Goal: Information Seeking & Learning: Learn about a topic

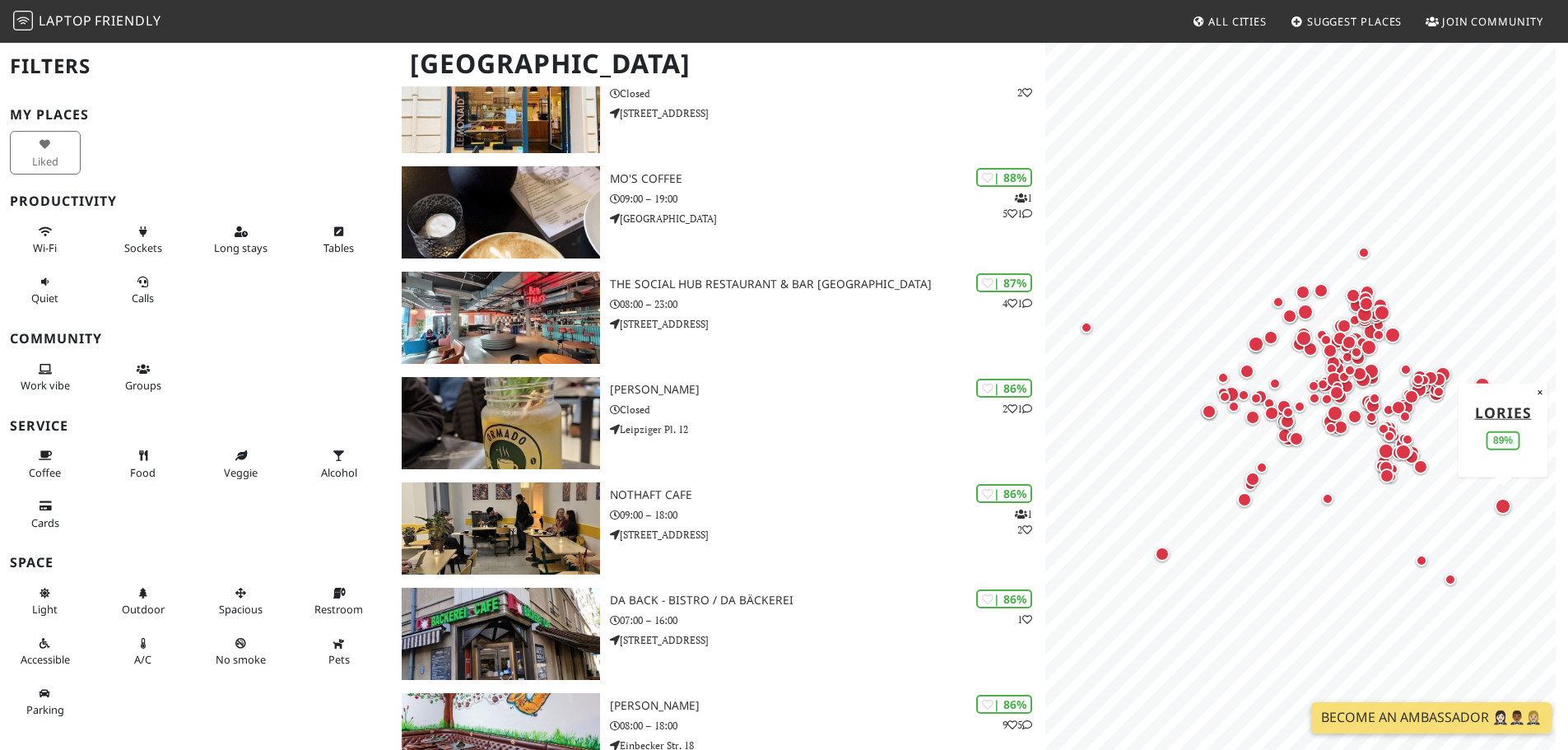
scroll to position [905, 0]
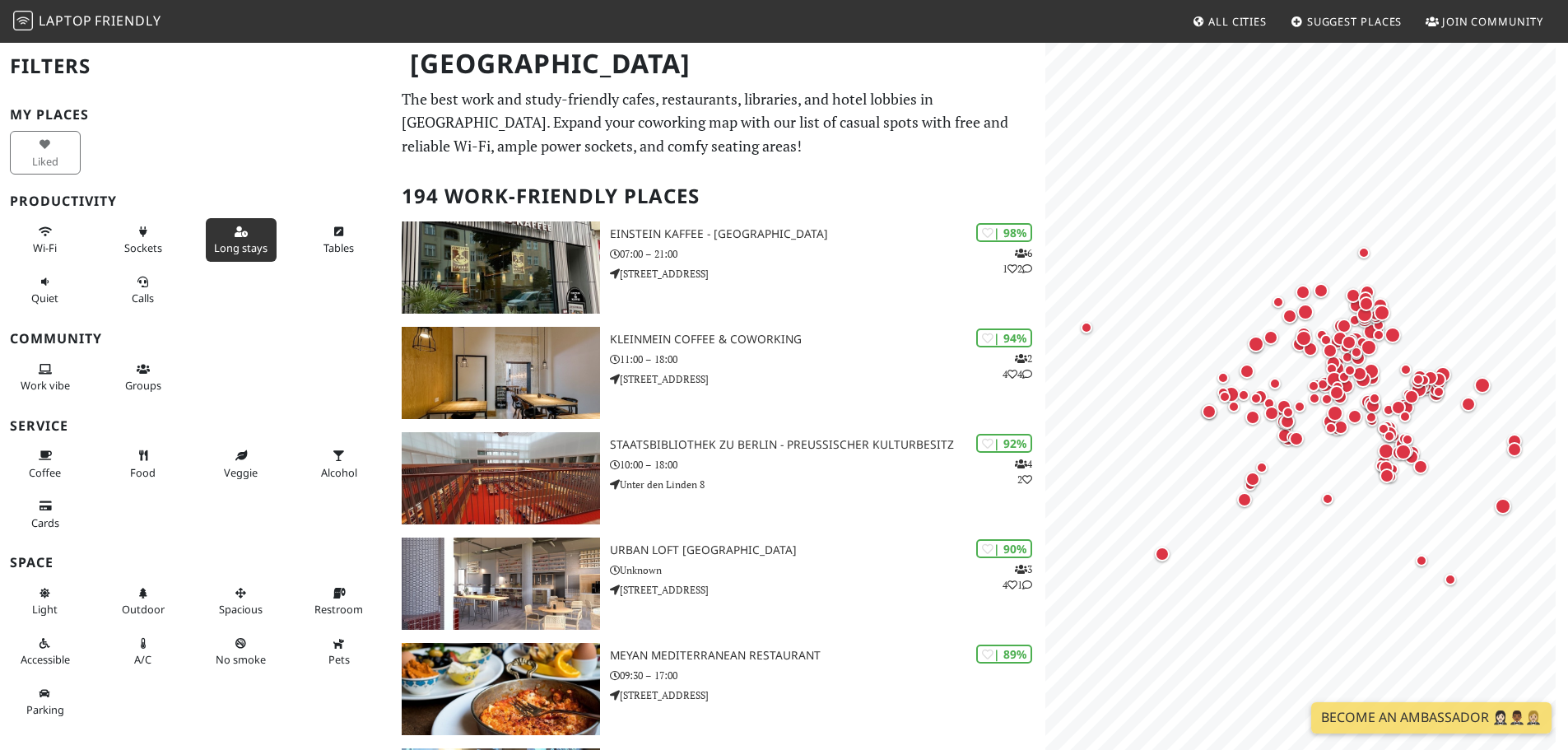
click at [239, 231] on icon at bounding box center [241, 232] width 13 height 11
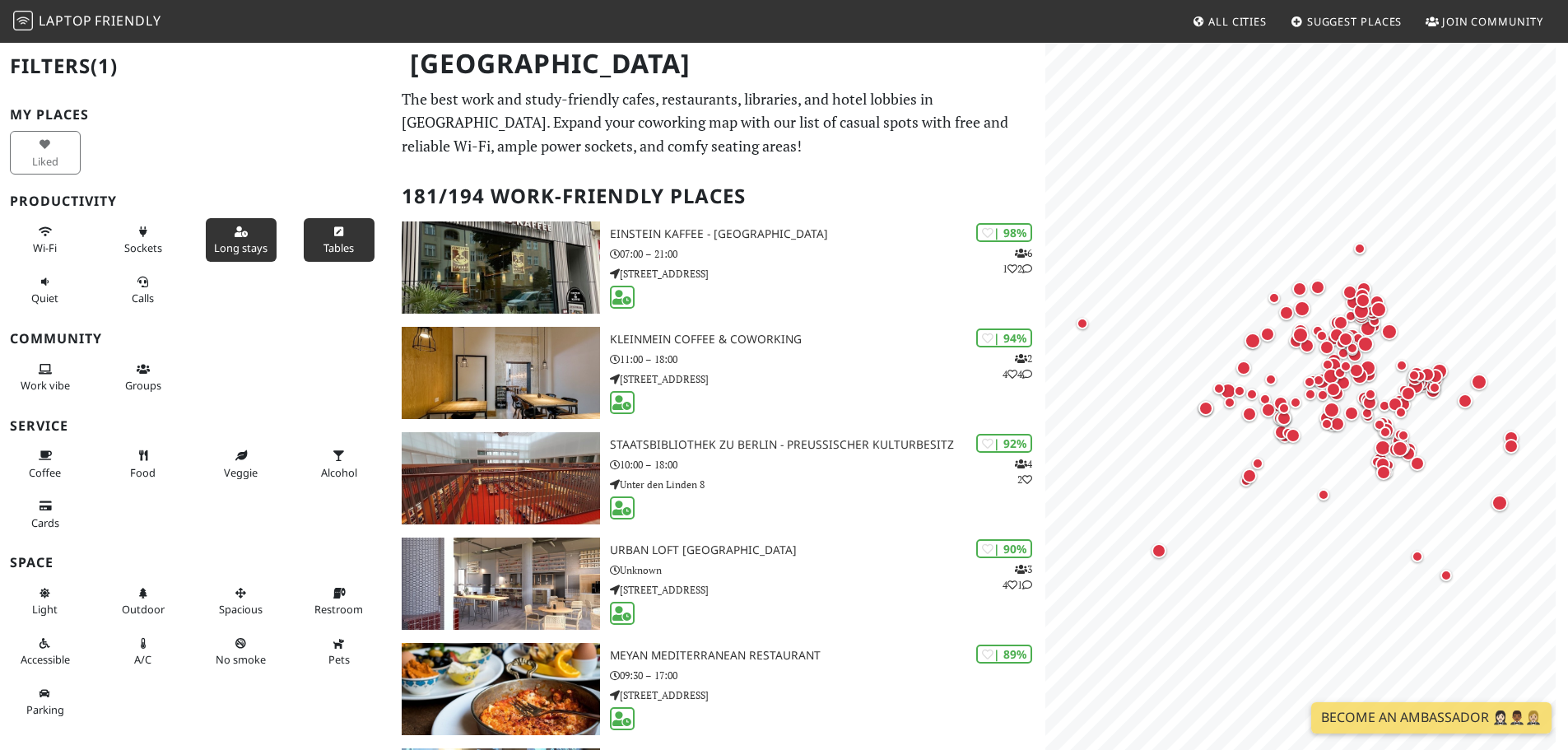
click at [320, 238] on button "Tables" at bounding box center [339, 240] width 71 height 44
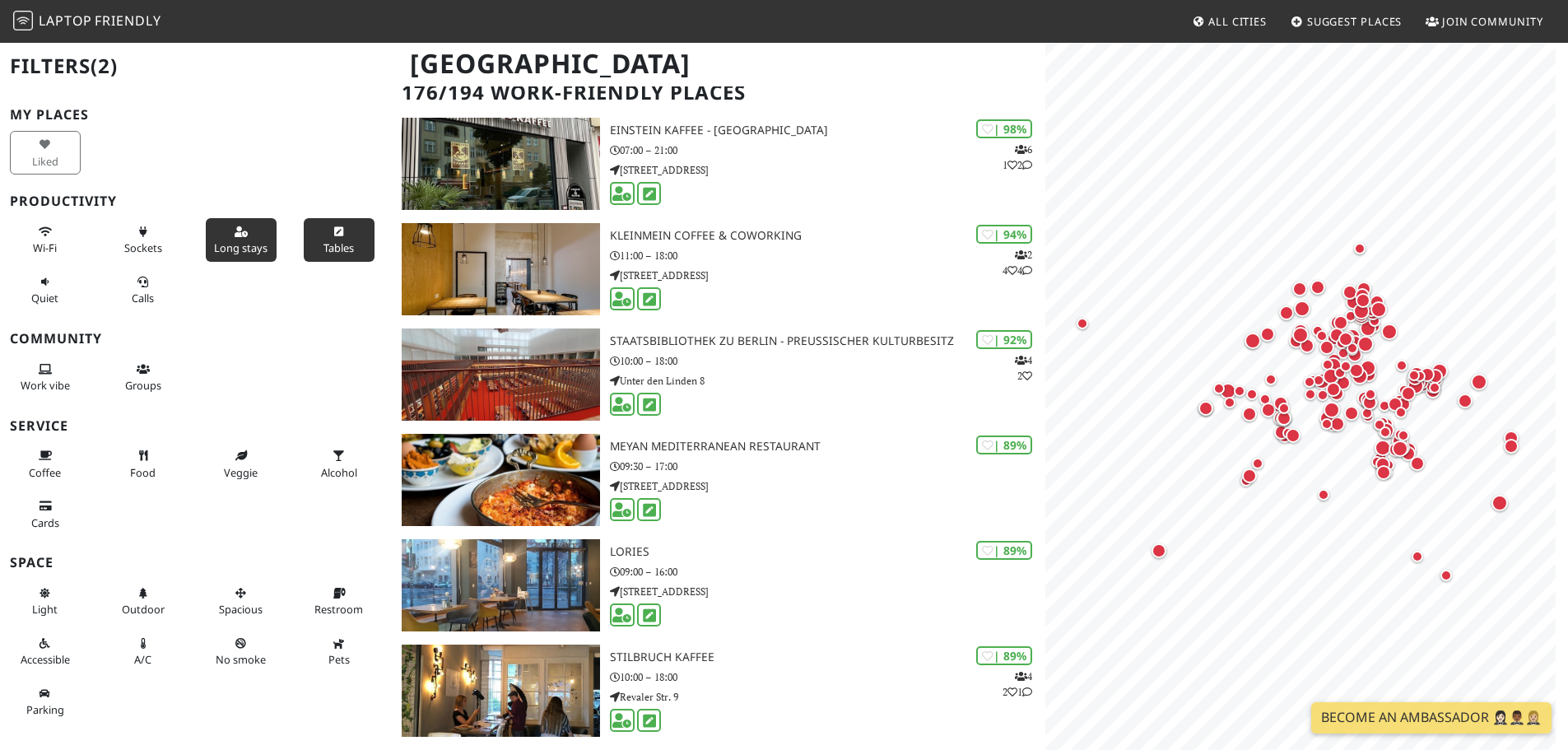
scroll to position [82, 0]
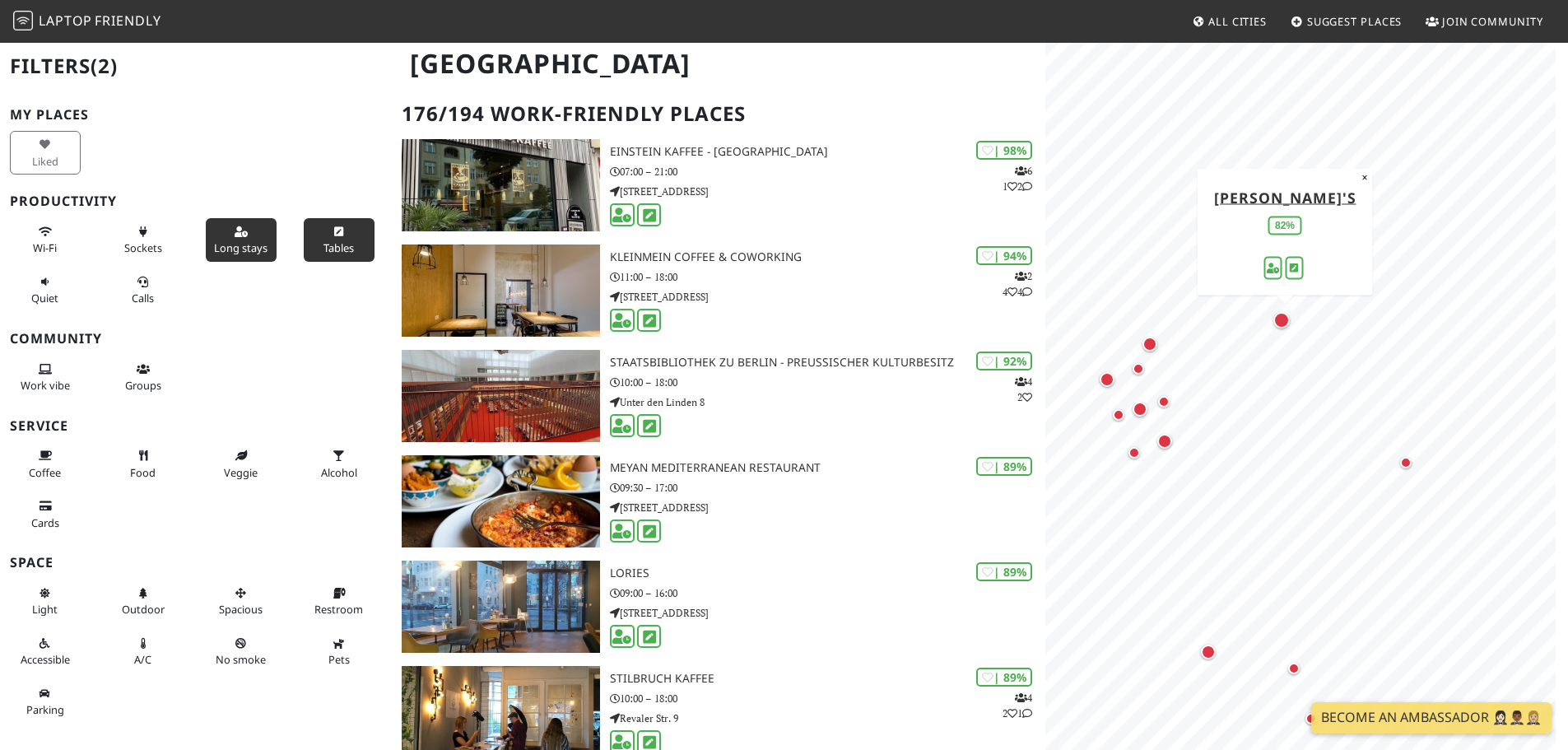
click at [1288, 322] on div "Map marker" at bounding box center [1281, 320] width 16 height 16
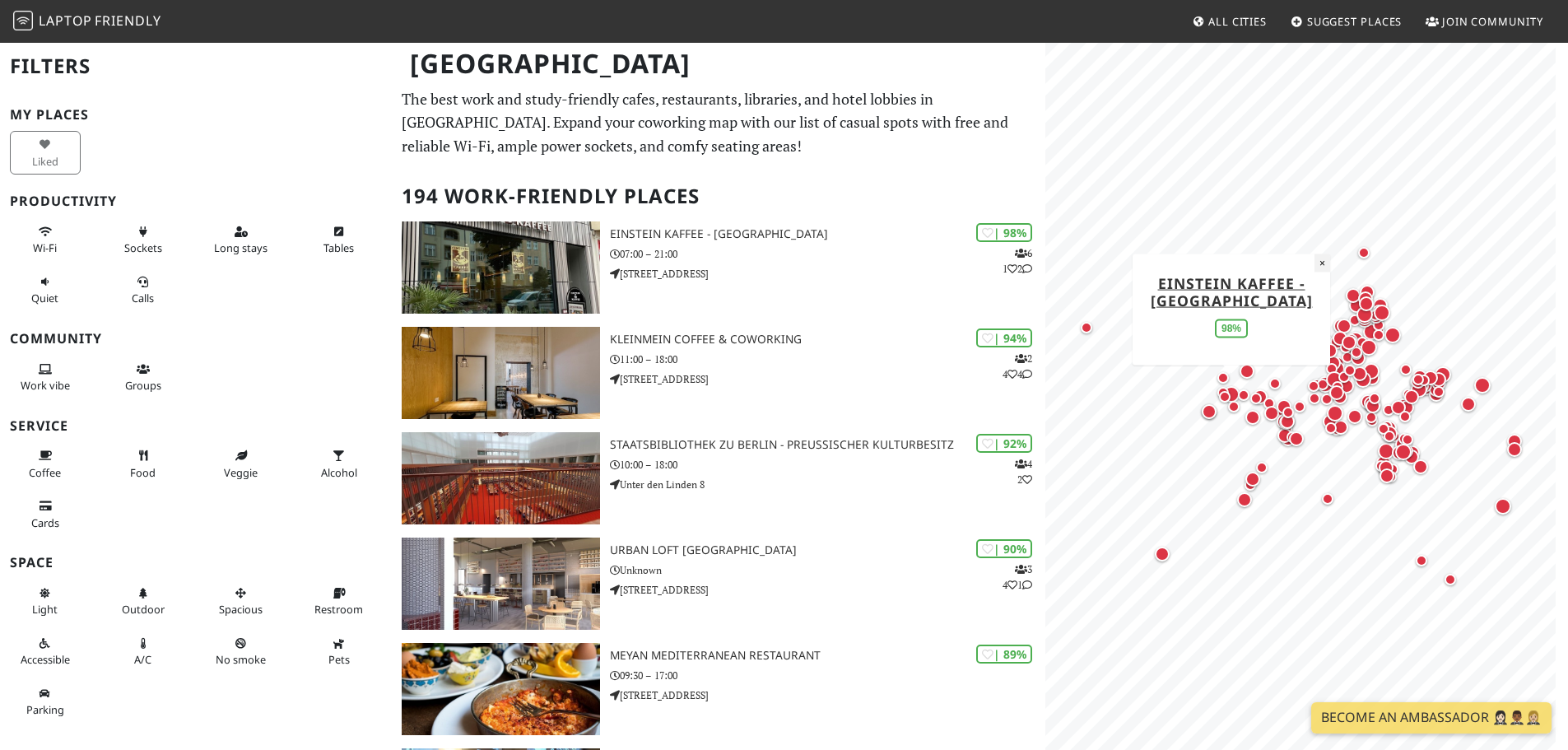
click at [1326, 270] on button "×" at bounding box center [1322, 262] width 15 height 18
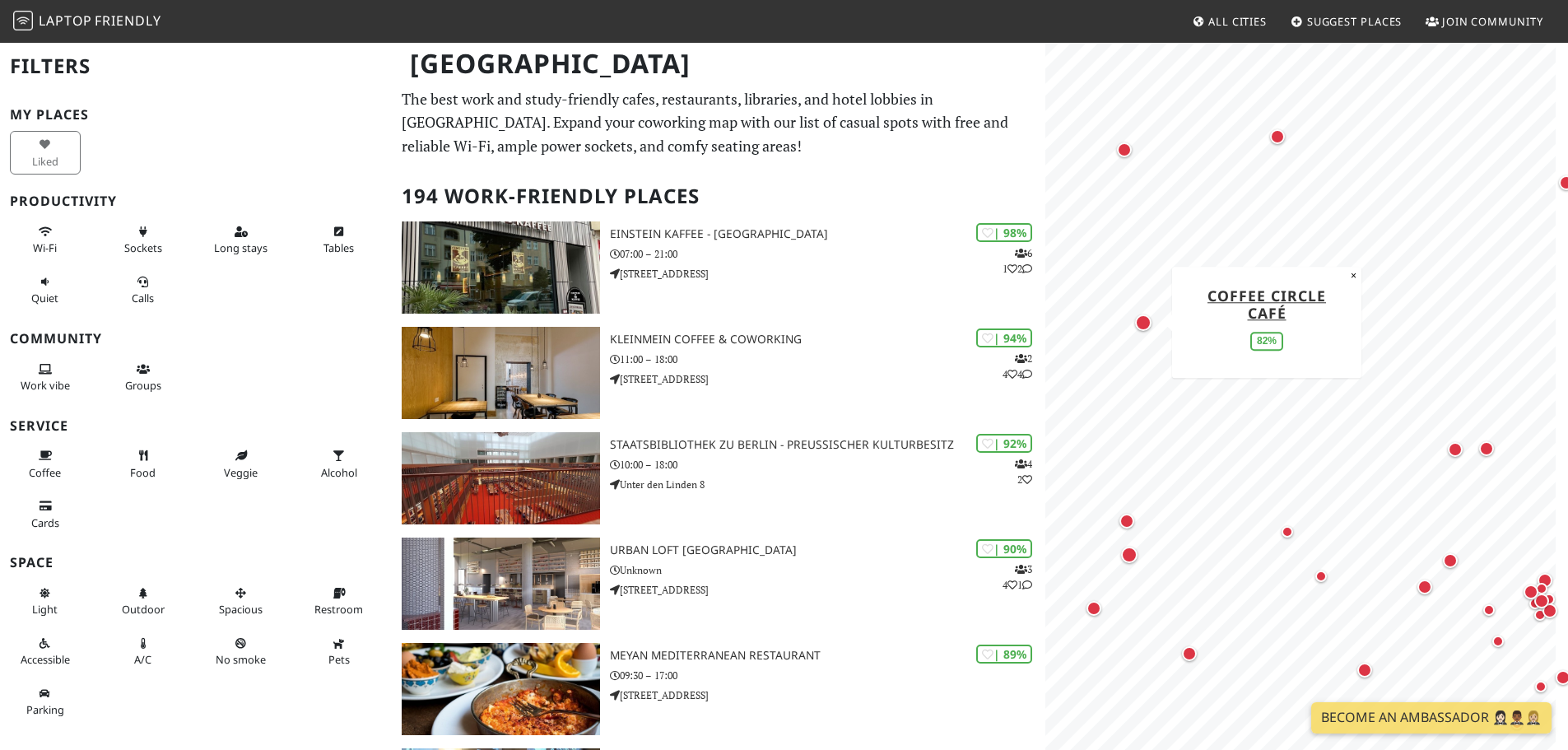
click at [1144, 322] on div "Map marker" at bounding box center [1143, 322] width 16 height 16
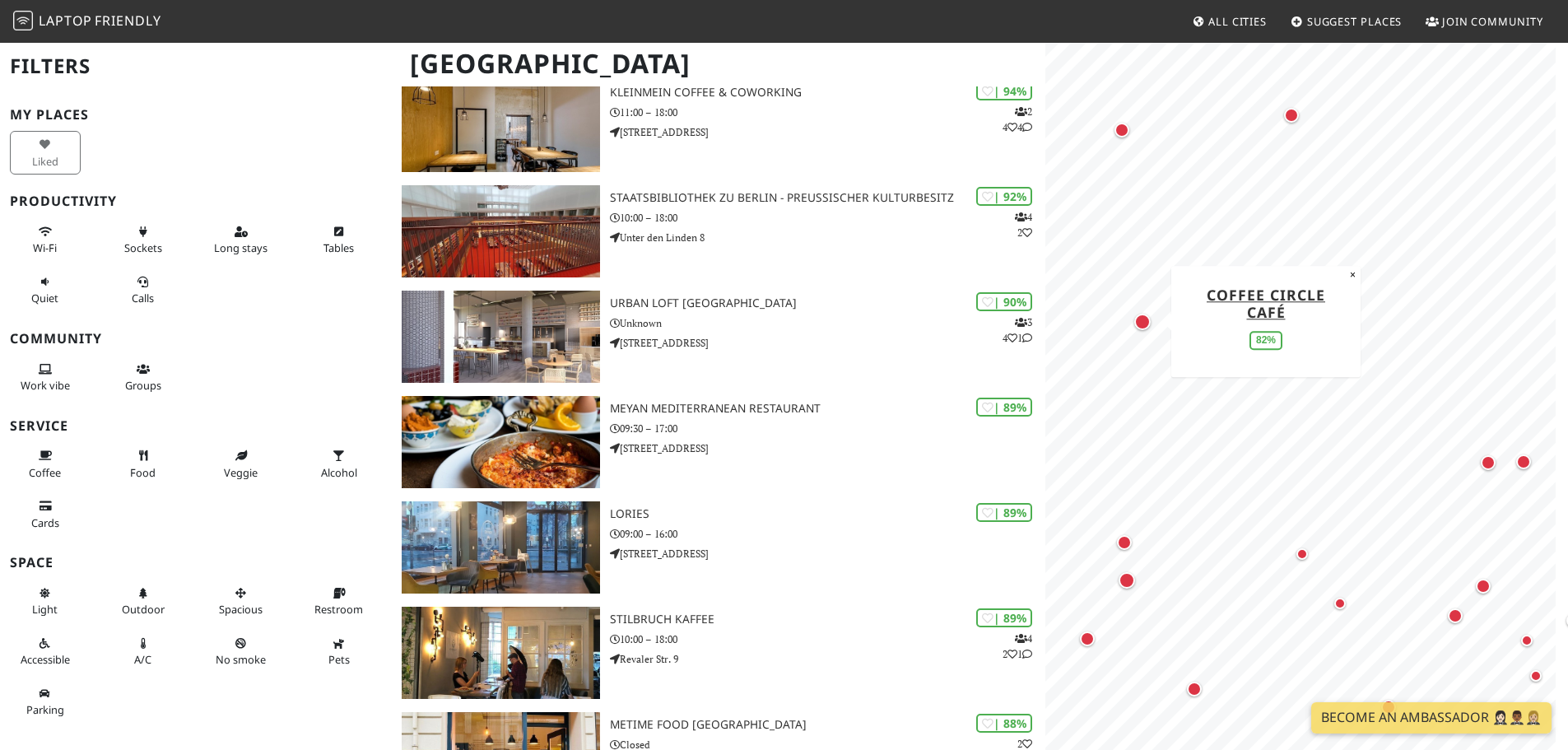
click at [1143, 325] on div "Map marker" at bounding box center [1142, 321] width 16 height 16
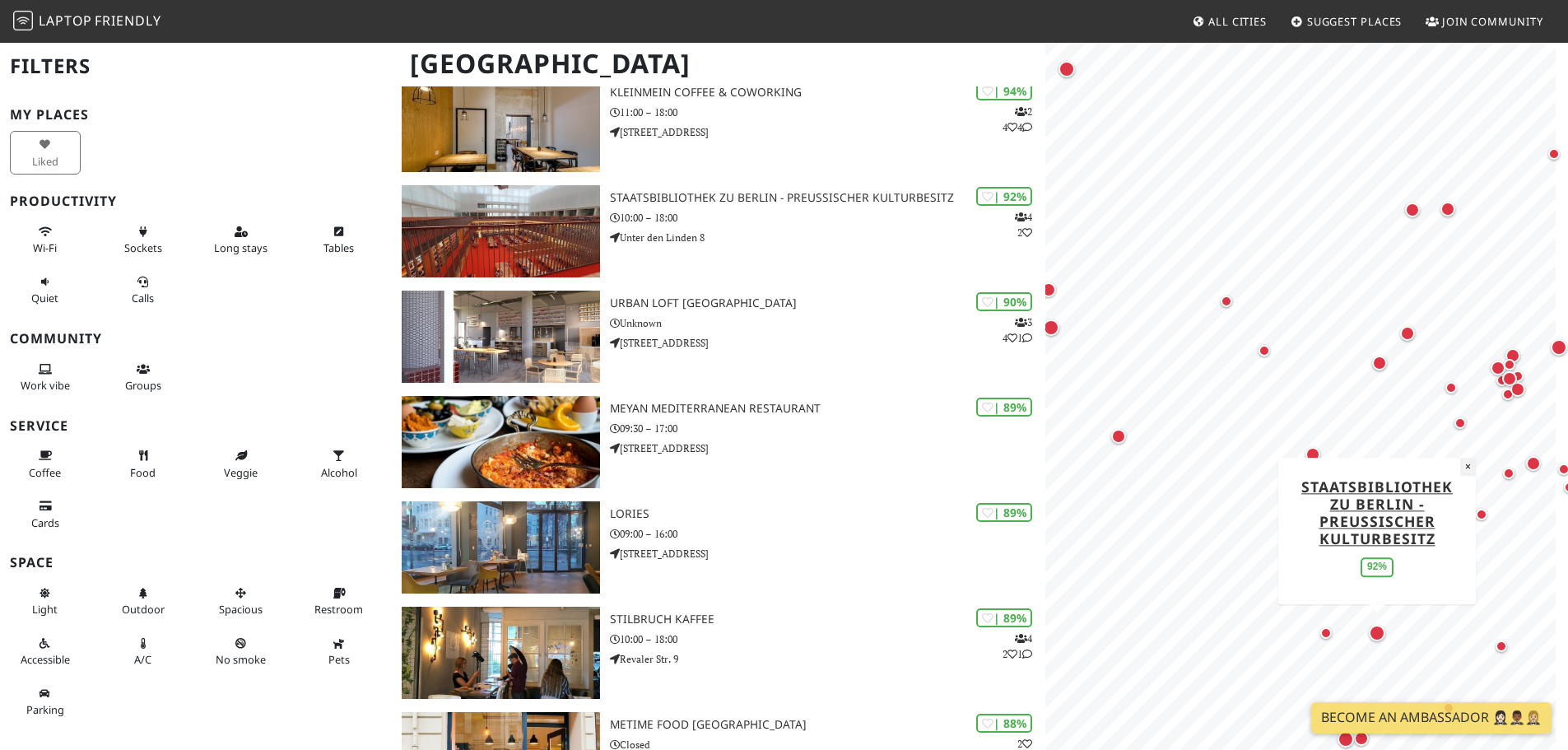
click at [1466, 470] on button "×" at bounding box center [1468, 466] width 15 height 18
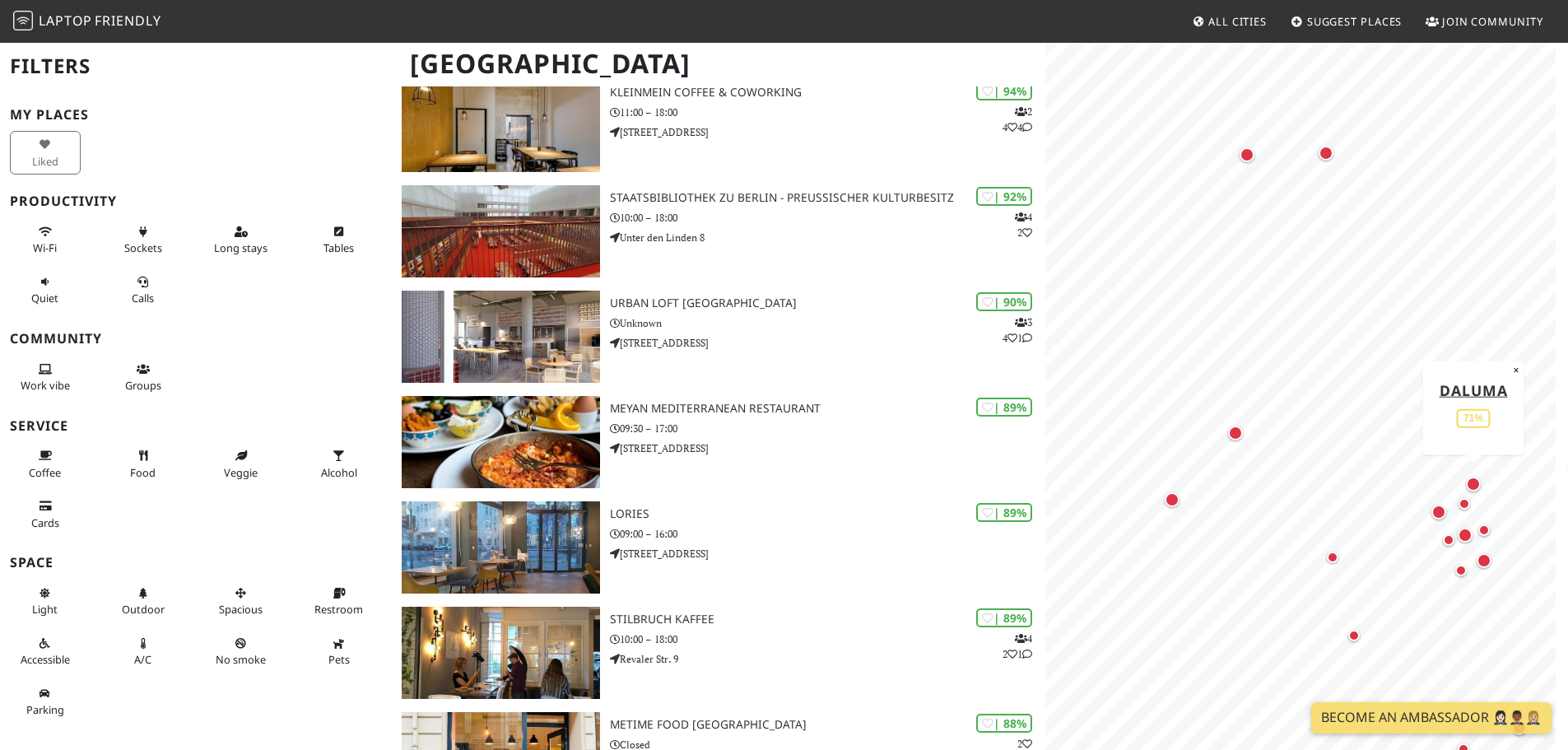
click at [1479, 489] on div "Map marker" at bounding box center [1473, 484] width 21 height 21
click at [1456, 537] on div "Map marker" at bounding box center [1466, 534] width 21 height 21
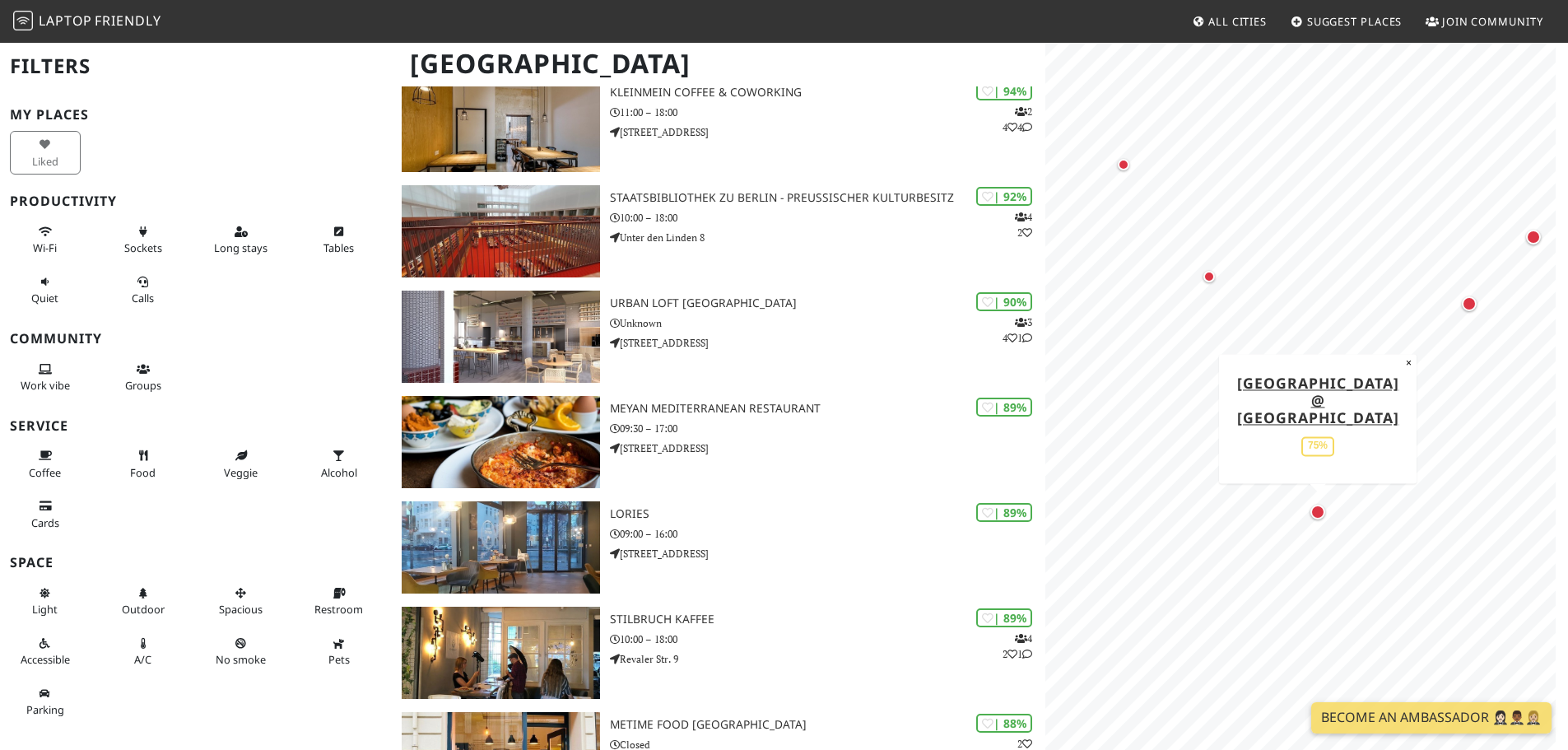
click at [1319, 512] on div "Map marker" at bounding box center [1317, 511] width 14 height 14
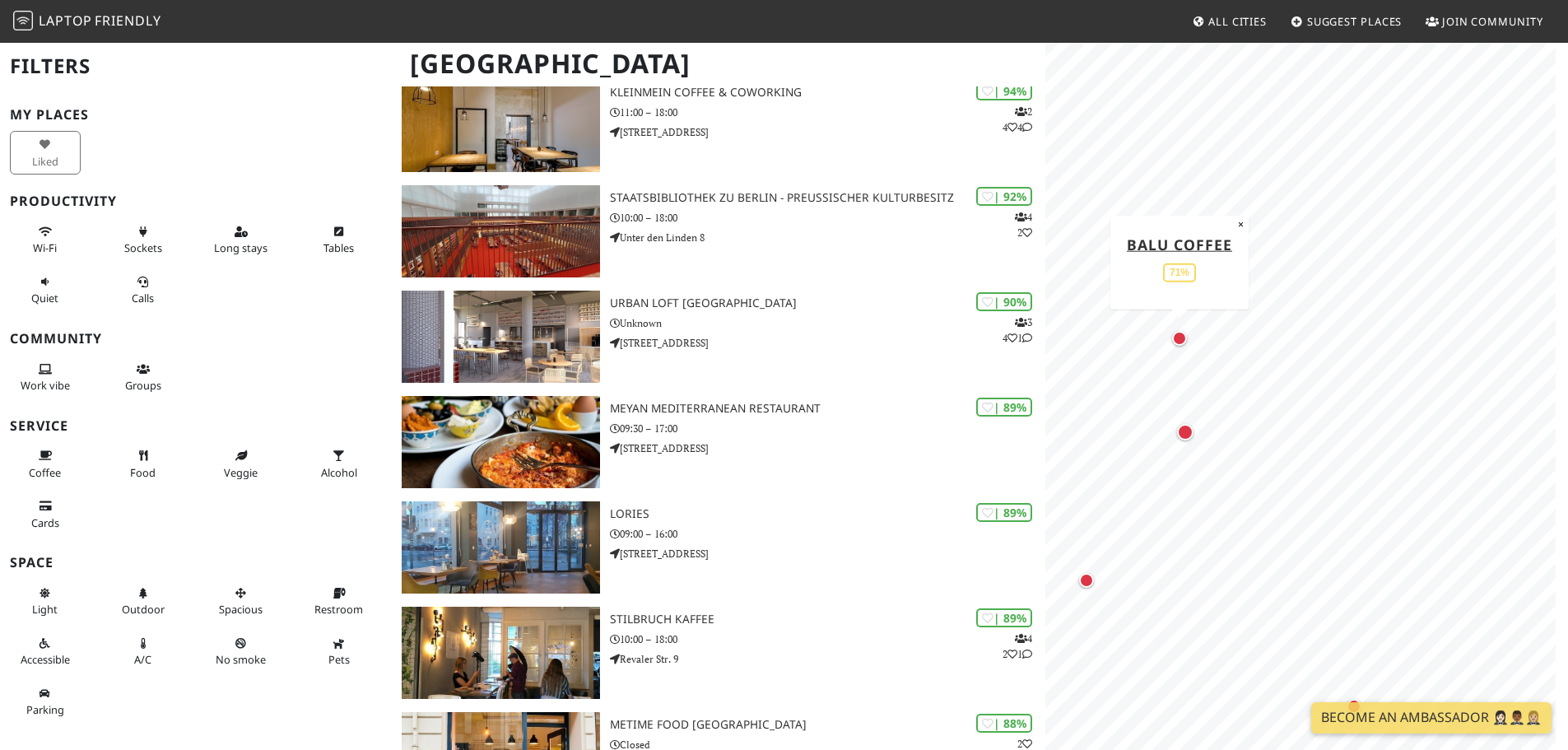
click at [1186, 333] on div "Map marker" at bounding box center [1179, 338] width 21 height 21
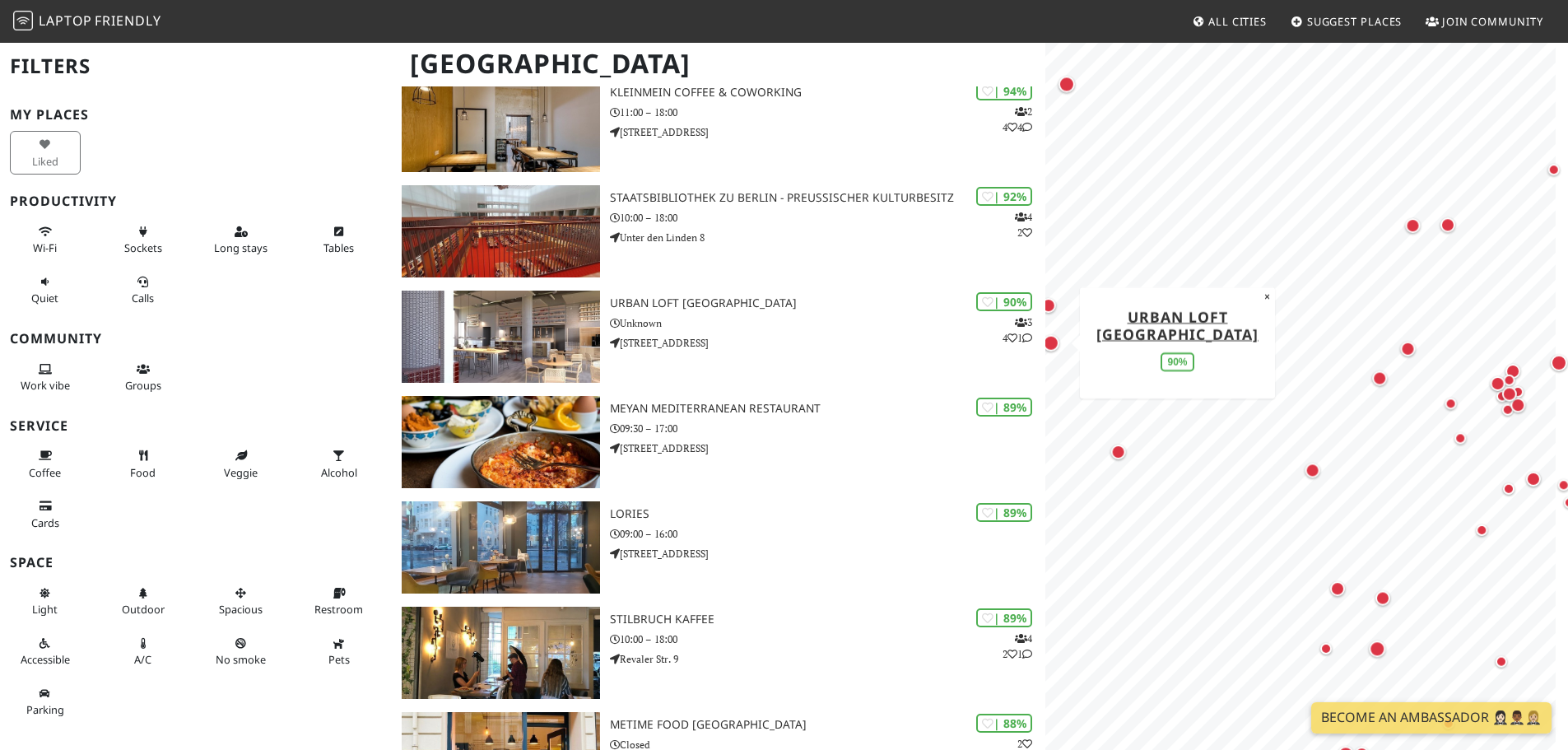
click at [1126, 336] on div "MapLibre | Protomaps © OpenStreetMap URBAN LOFT Berlin 90% ×" at bounding box center [1307, 416] width 523 height 750
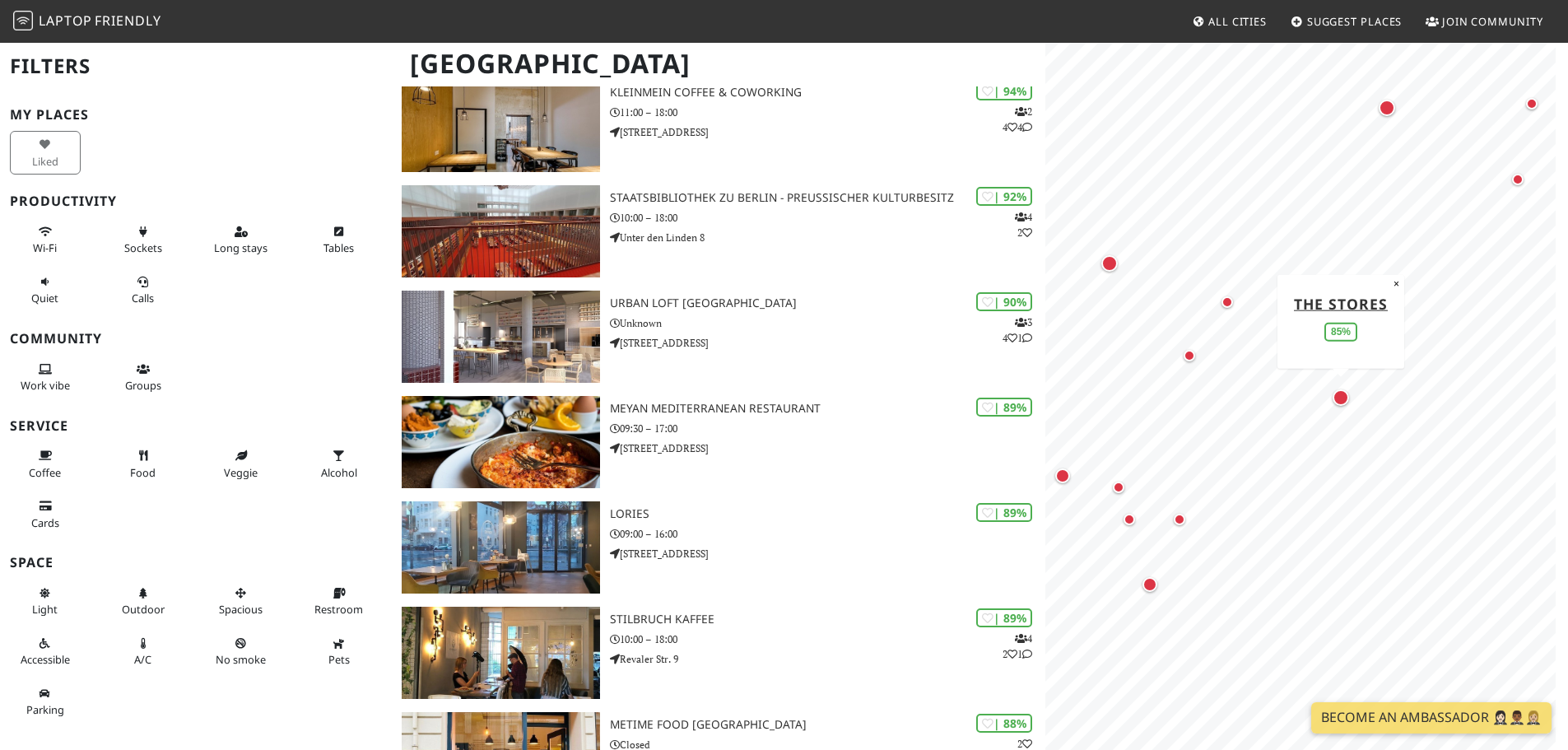
click at [1345, 402] on div "Map marker" at bounding box center [1340, 397] width 16 height 16
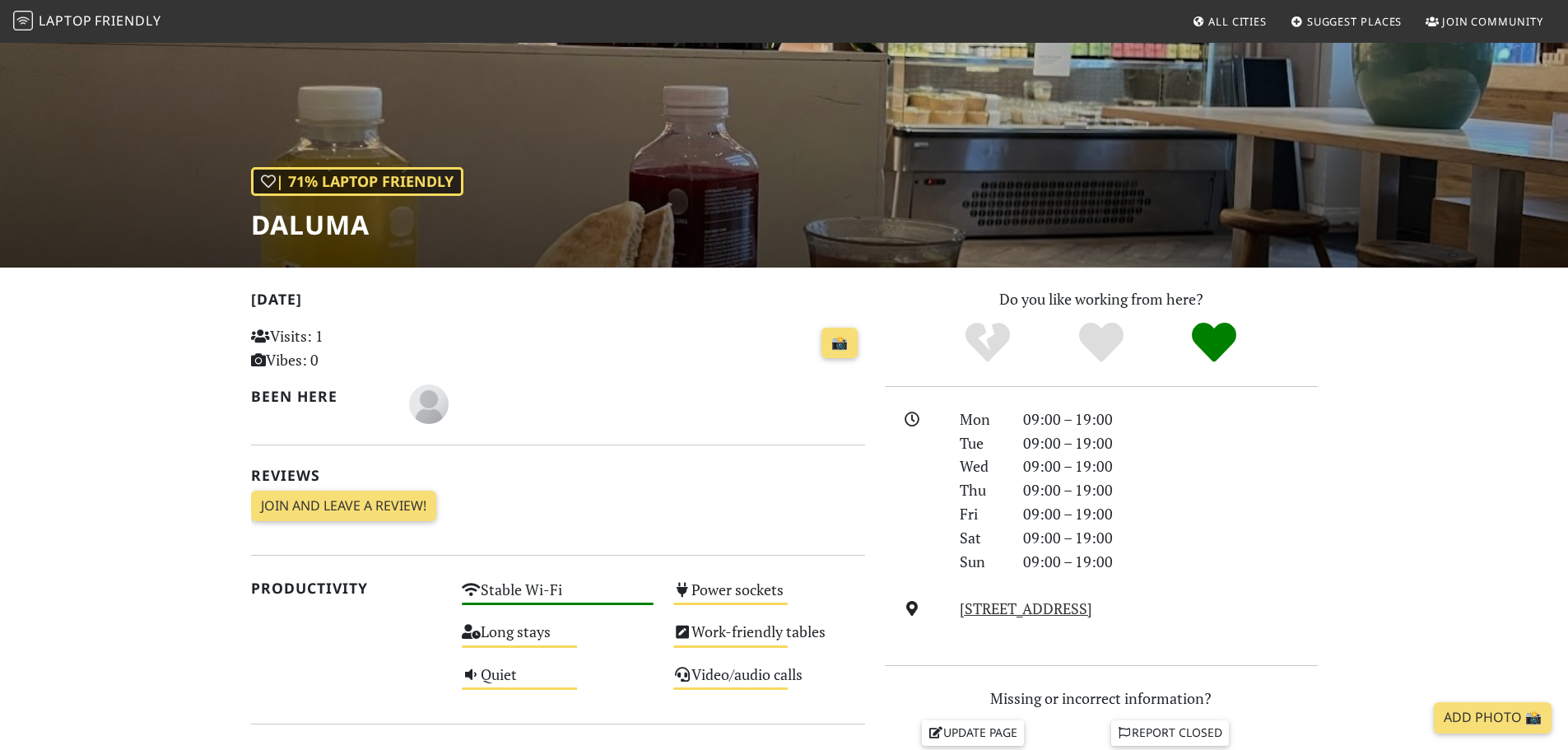
scroll to position [330, 0]
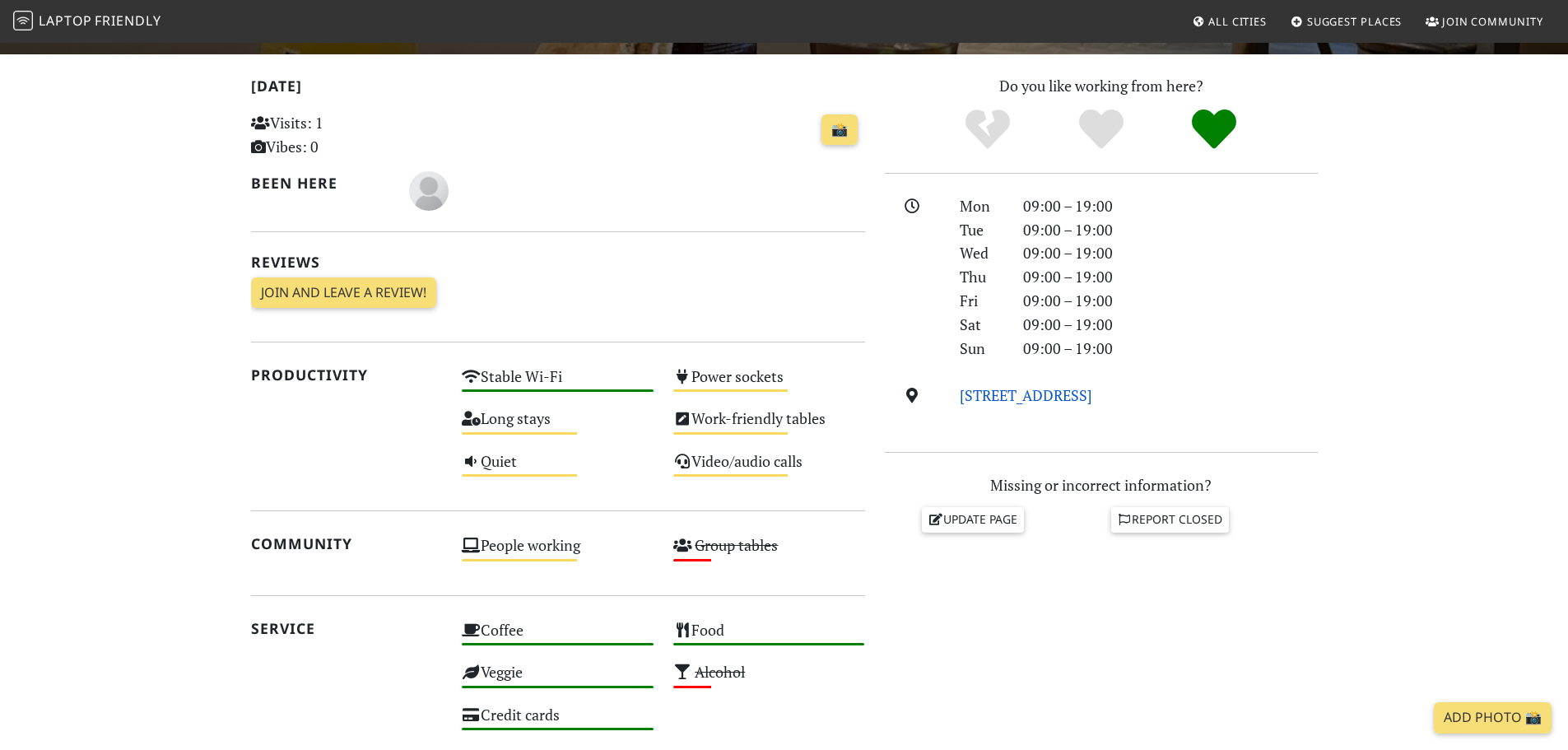
click at [1070, 398] on link "Weinbergsweg 3, 10119, Berlin" at bounding box center [1026, 395] width 132 height 20
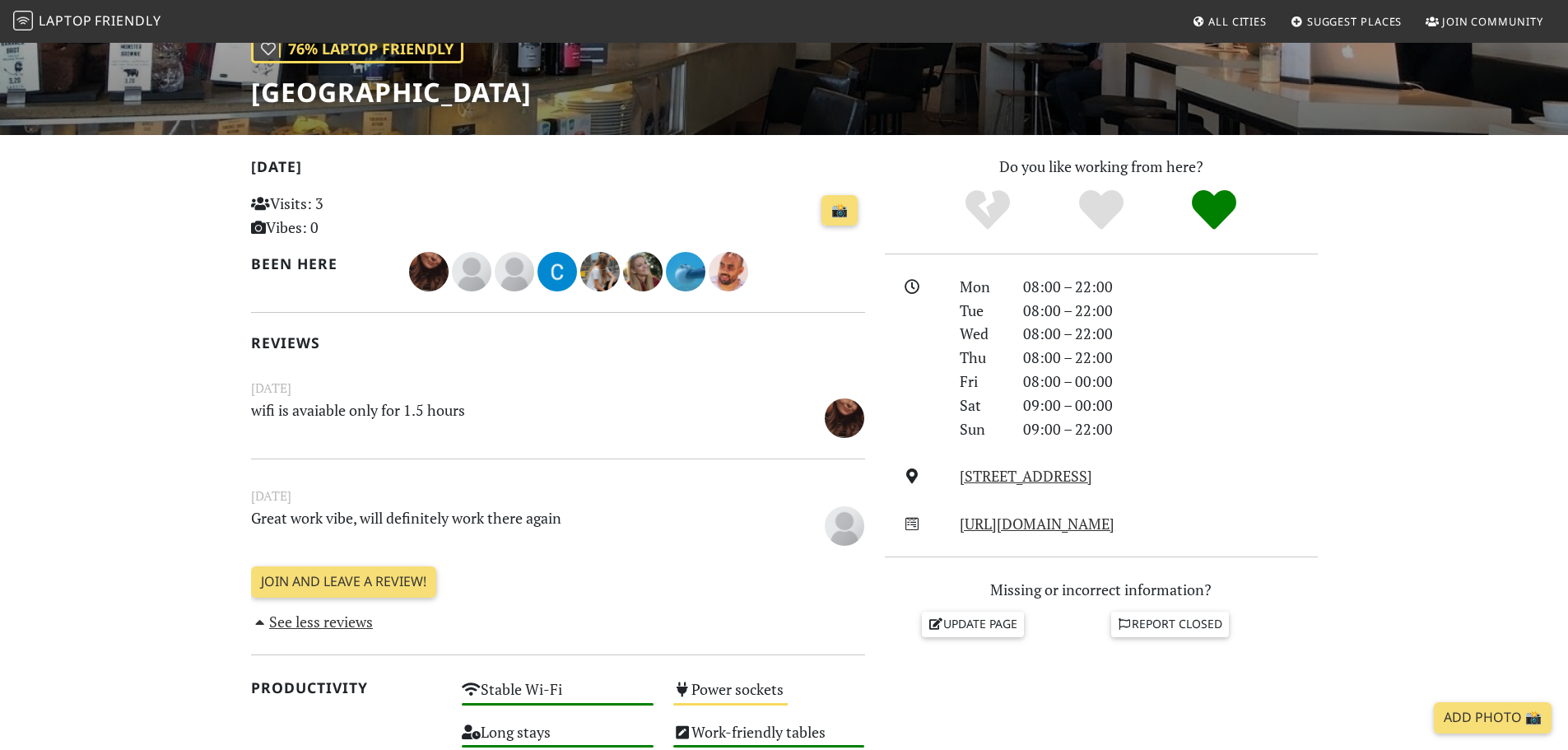
scroll to position [247, 0]
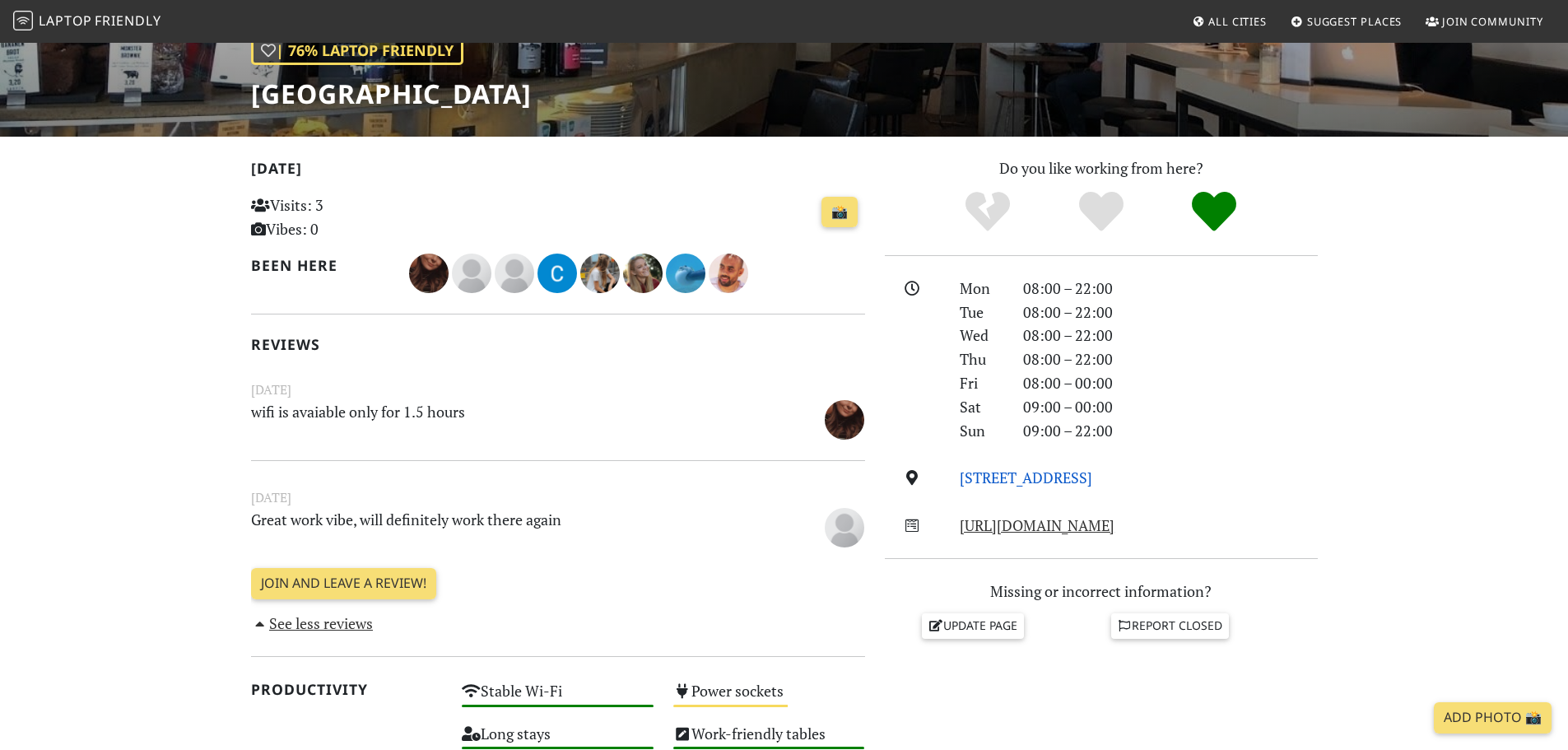
click at [1062, 471] on link "Rosenthaler Straße, 10119, Berlin" at bounding box center [1026, 477] width 132 height 20
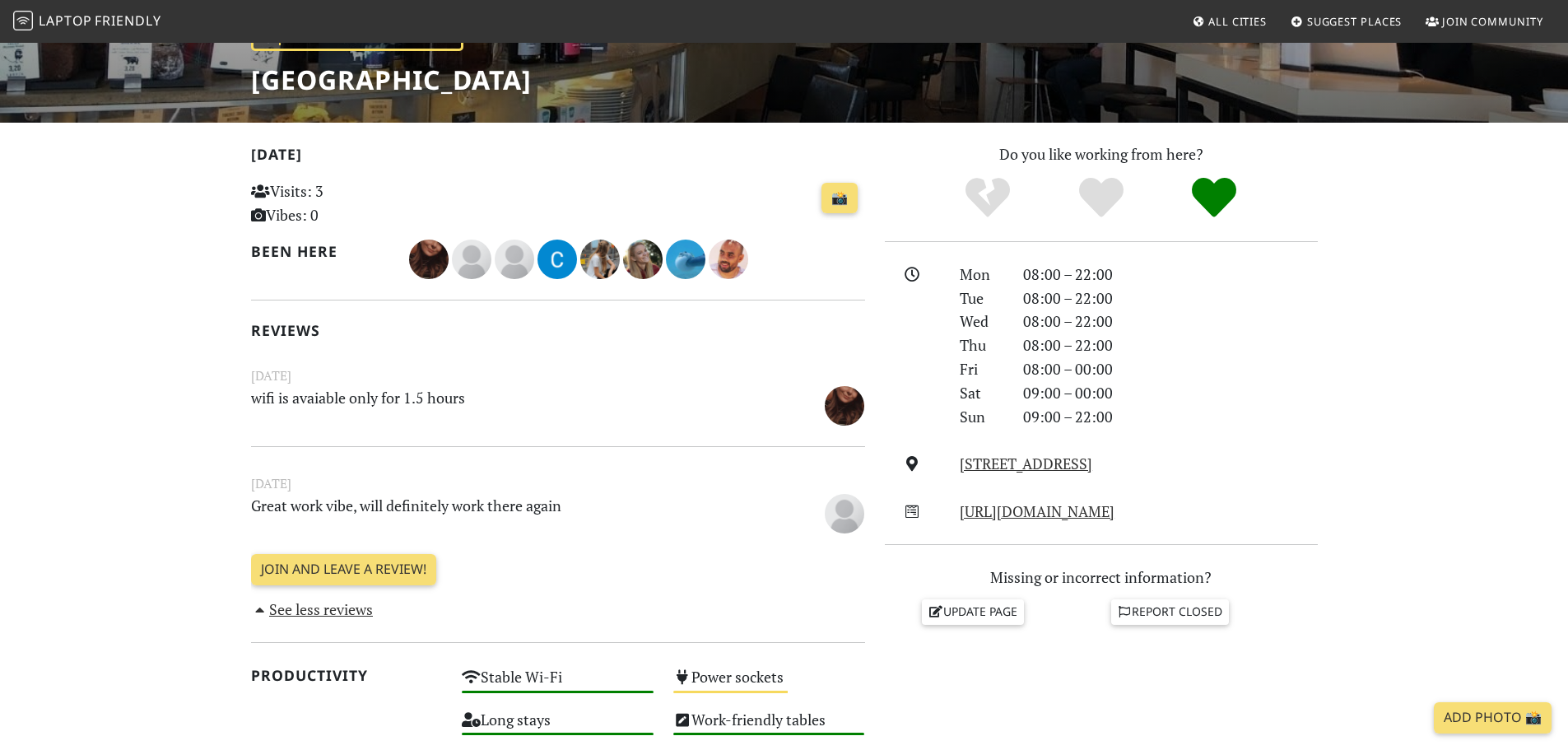
scroll to position [62, 0]
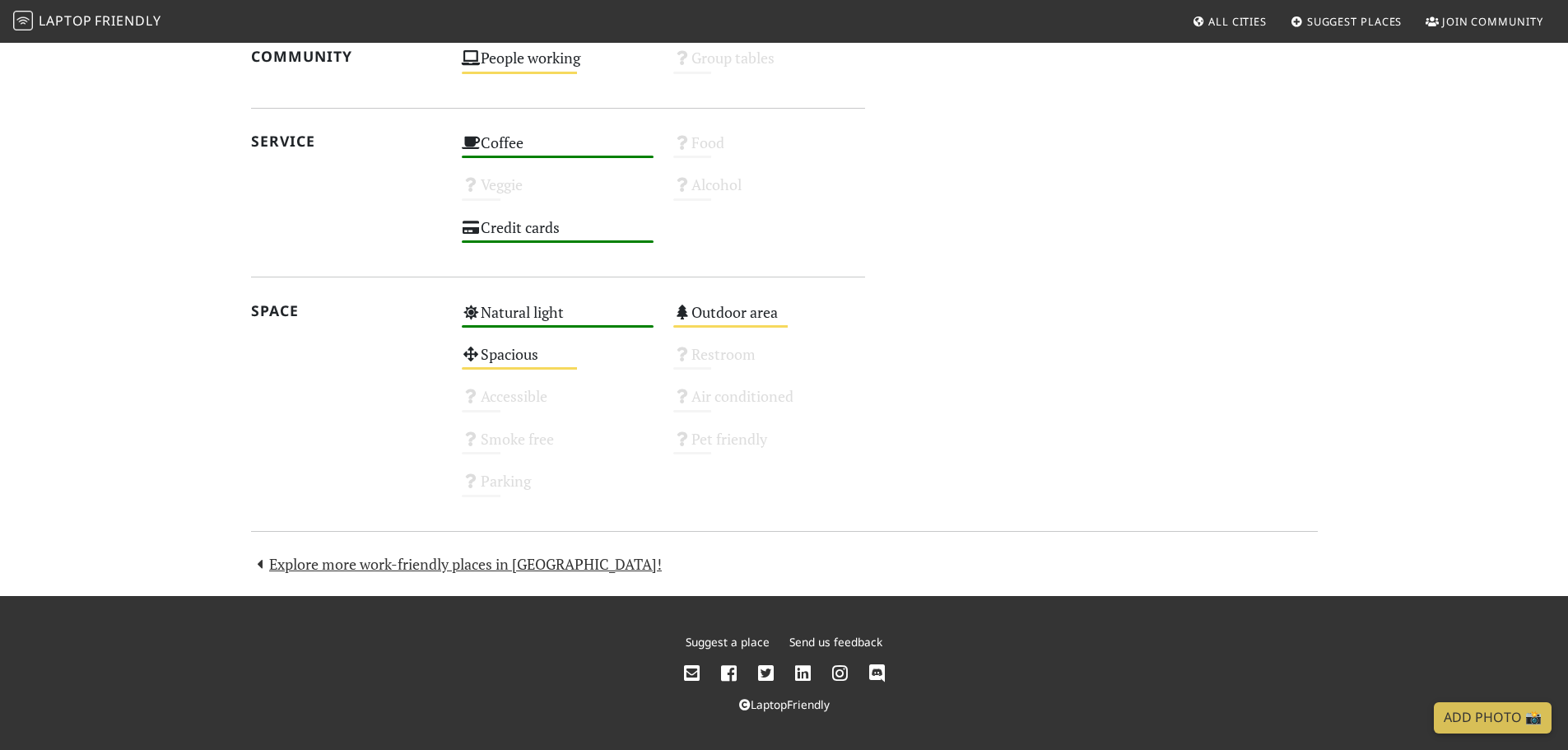
scroll to position [284, 0]
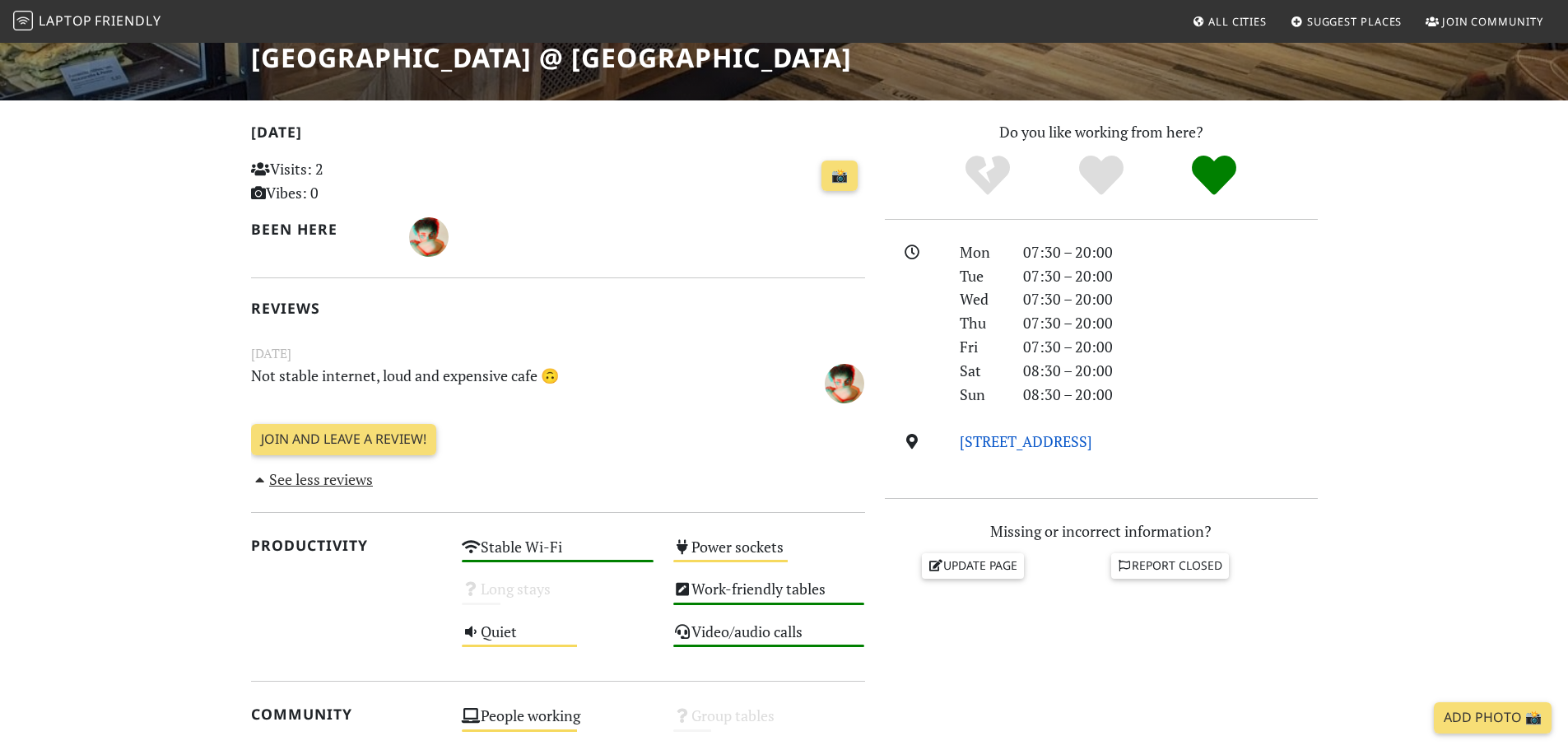
click at [1033, 439] on link "[STREET_ADDRESS]" at bounding box center [1026, 441] width 132 height 20
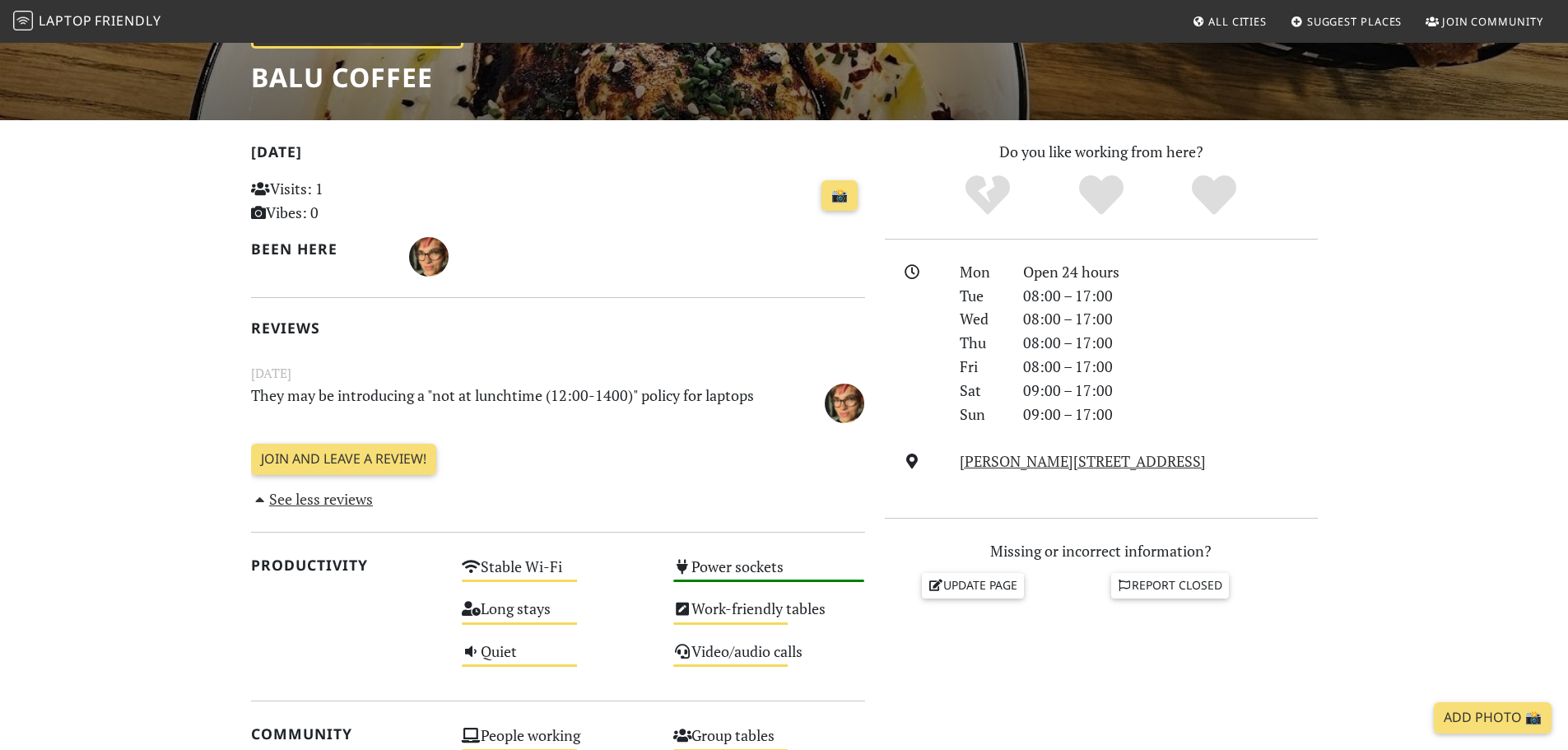
scroll to position [119, 0]
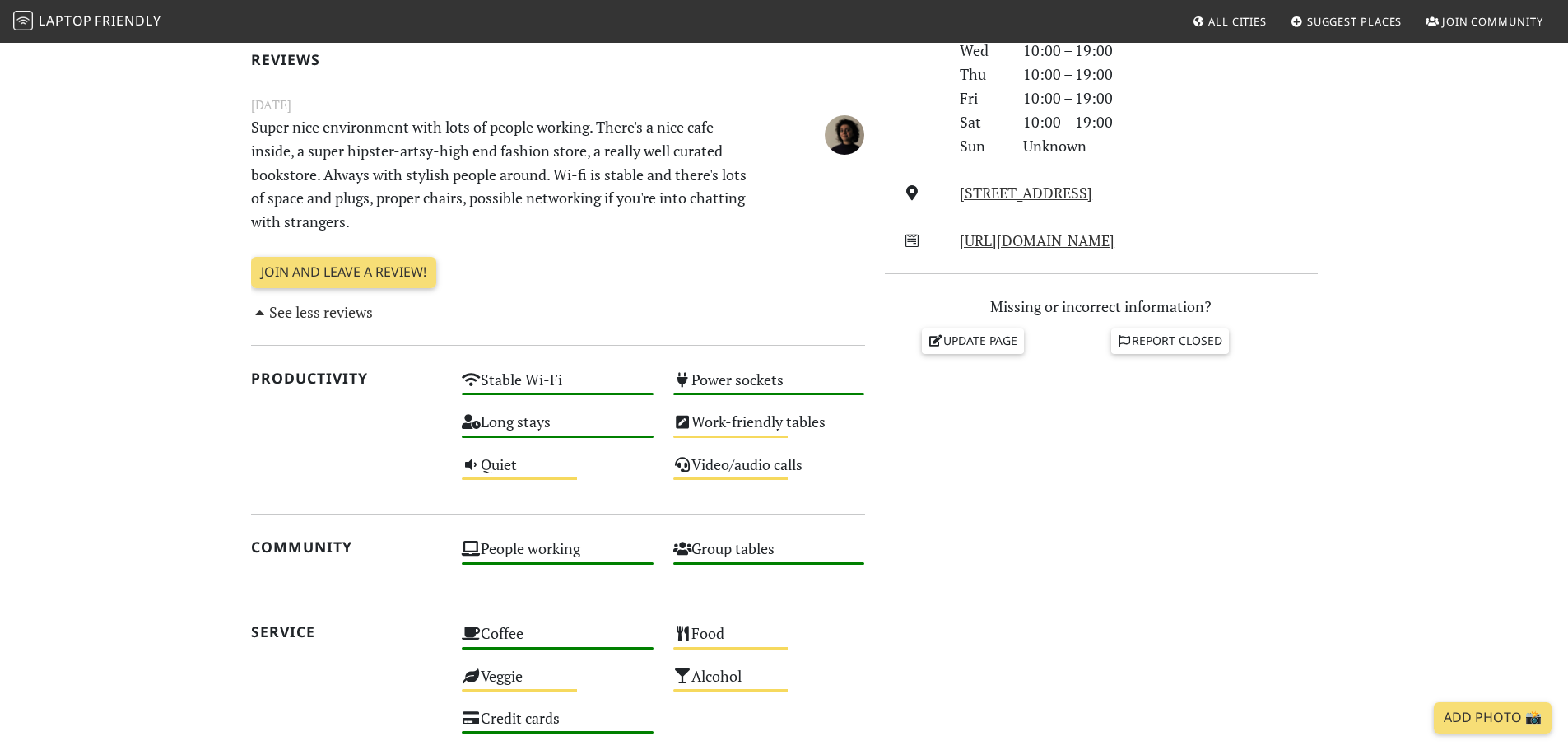
scroll to position [494, 0]
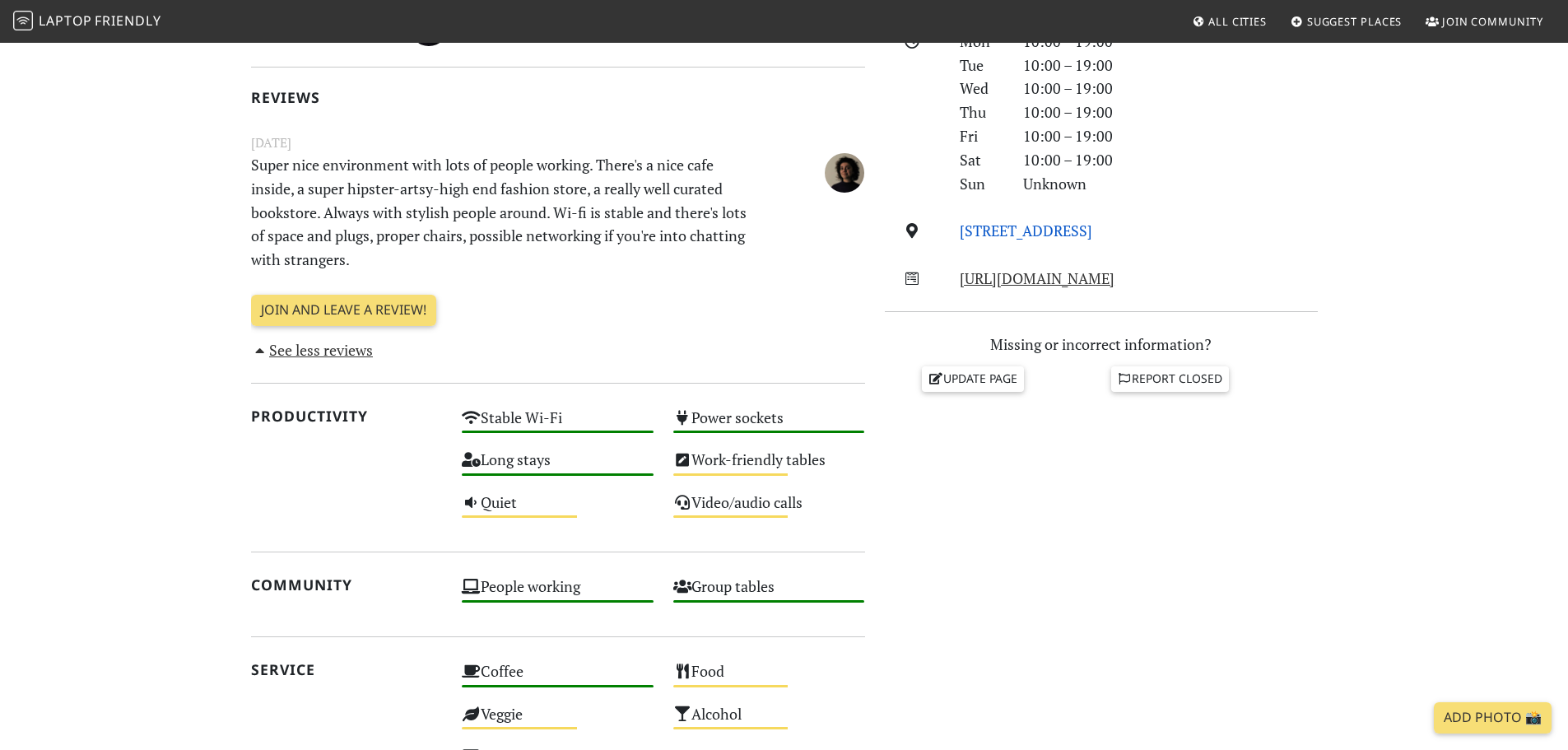
click at [1013, 226] on link "Torstraße, 10119, Berlin" at bounding box center [1026, 230] width 132 height 20
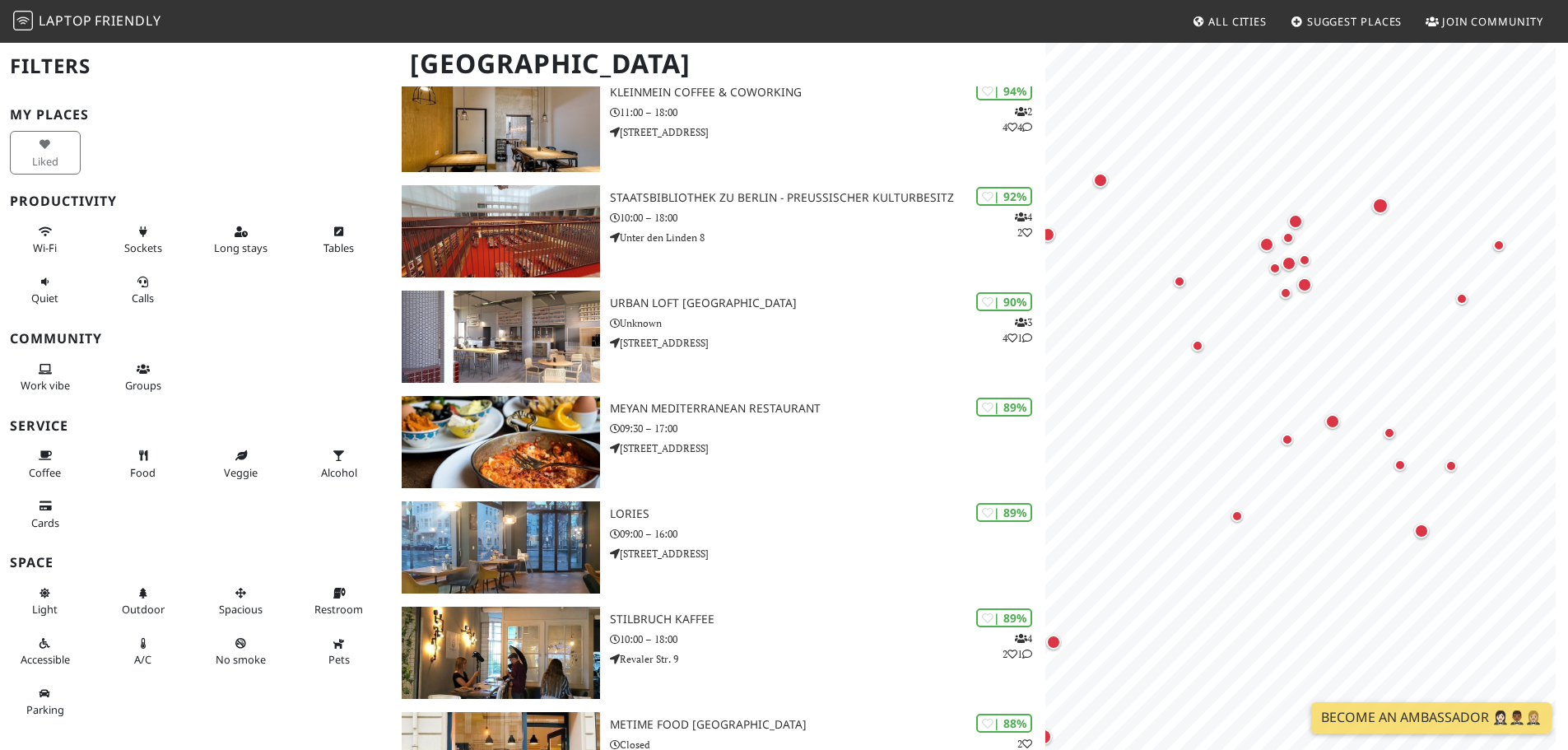
scroll to position [247, 0]
